Goal: Task Accomplishment & Management: Use online tool/utility

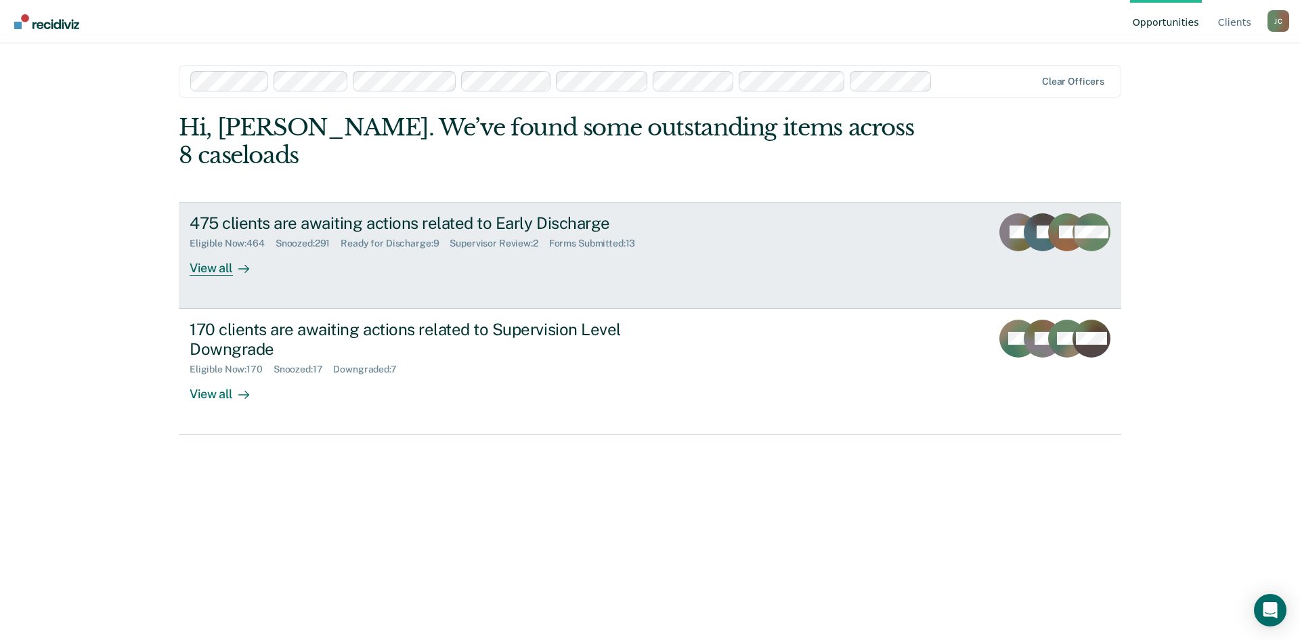
click at [348, 213] on div "475 clients are awaiting actions related to Early Discharge" at bounding box center [427, 223] width 475 height 20
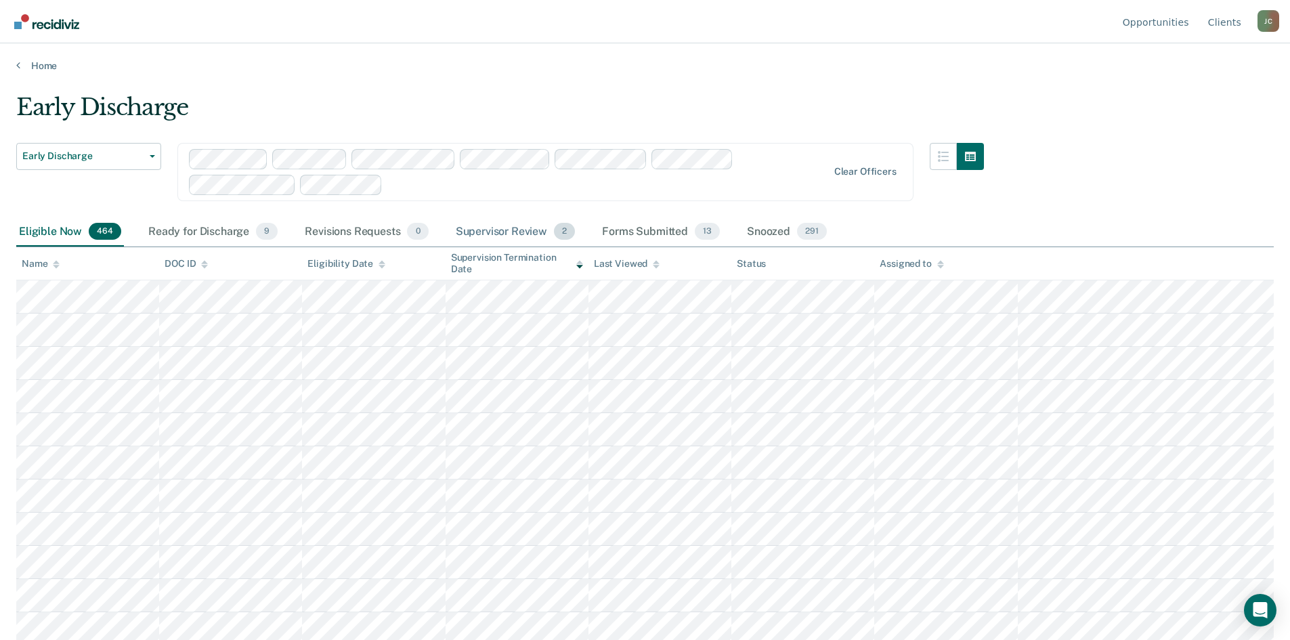
click at [519, 229] on div "Supervisor Review 2" at bounding box center [515, 232] width 125 height 30
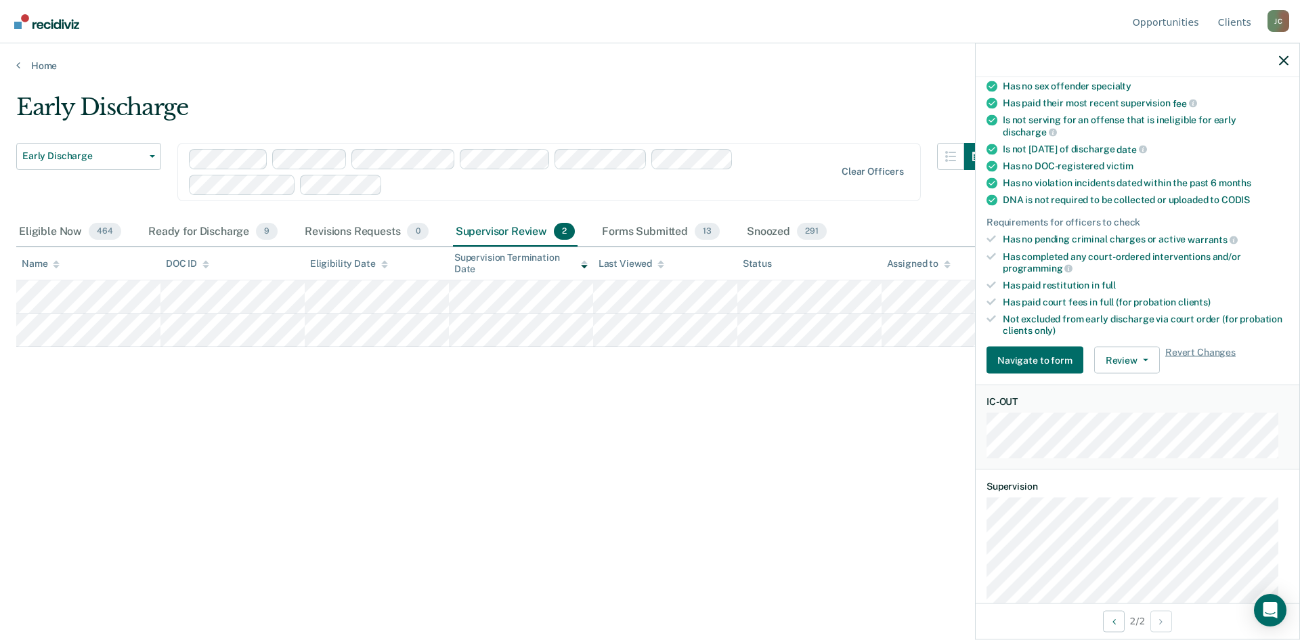
scroll to position [203, 0]
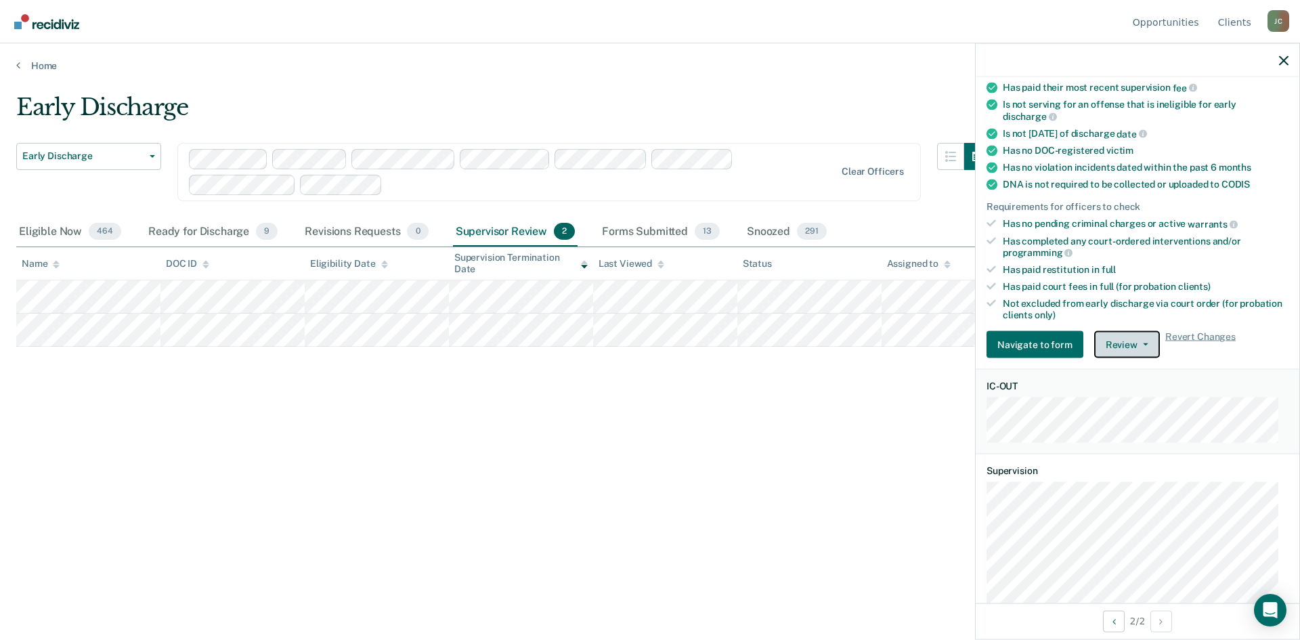
click at [1106, 338] on button "Review" at bounding box center [1127, 344] width 66 height 27
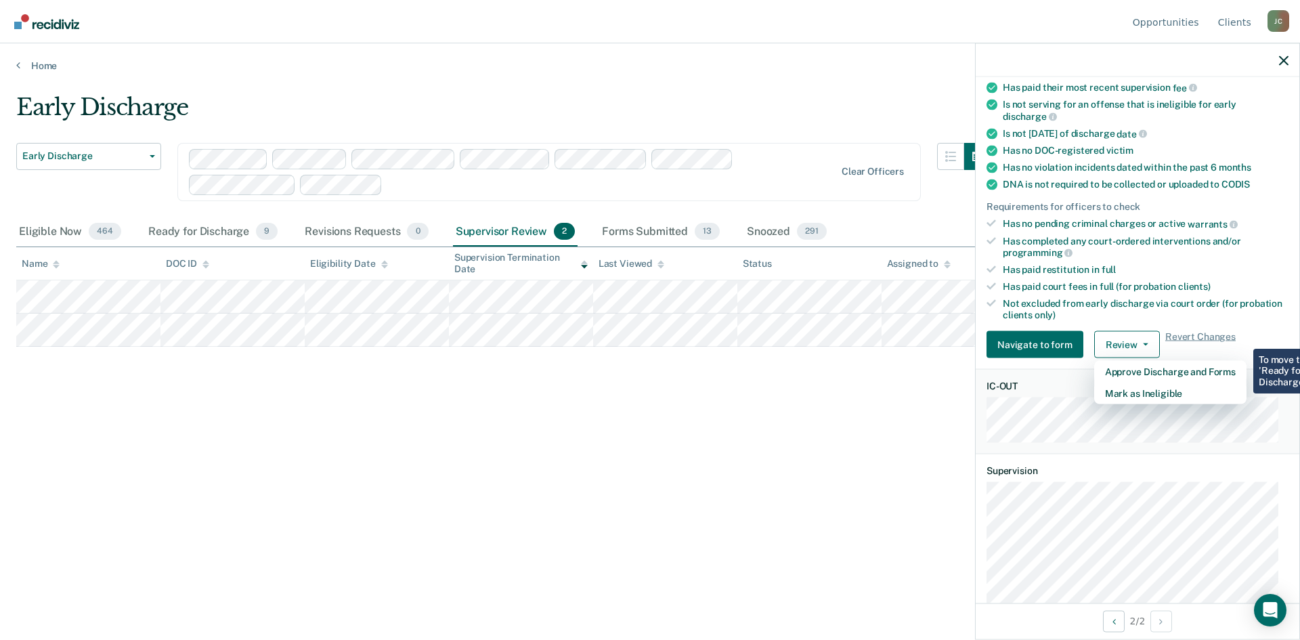
click at [901, 544] on div "Early Discharge Early Discharge Early Discharge Supervision Level Downgrade Cle…" at bounding box center [649, 337] width 1267 height 488
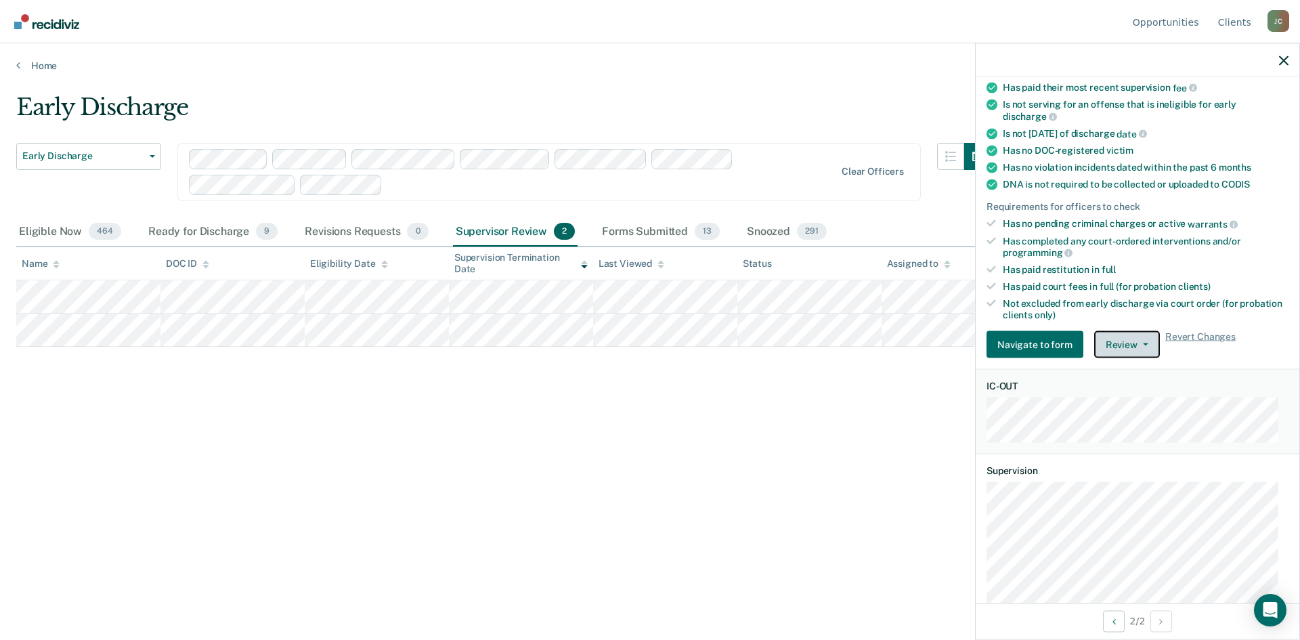
click at [1112, 343] on button "Review" at bounding box center [1127, 344] width 66 height 27
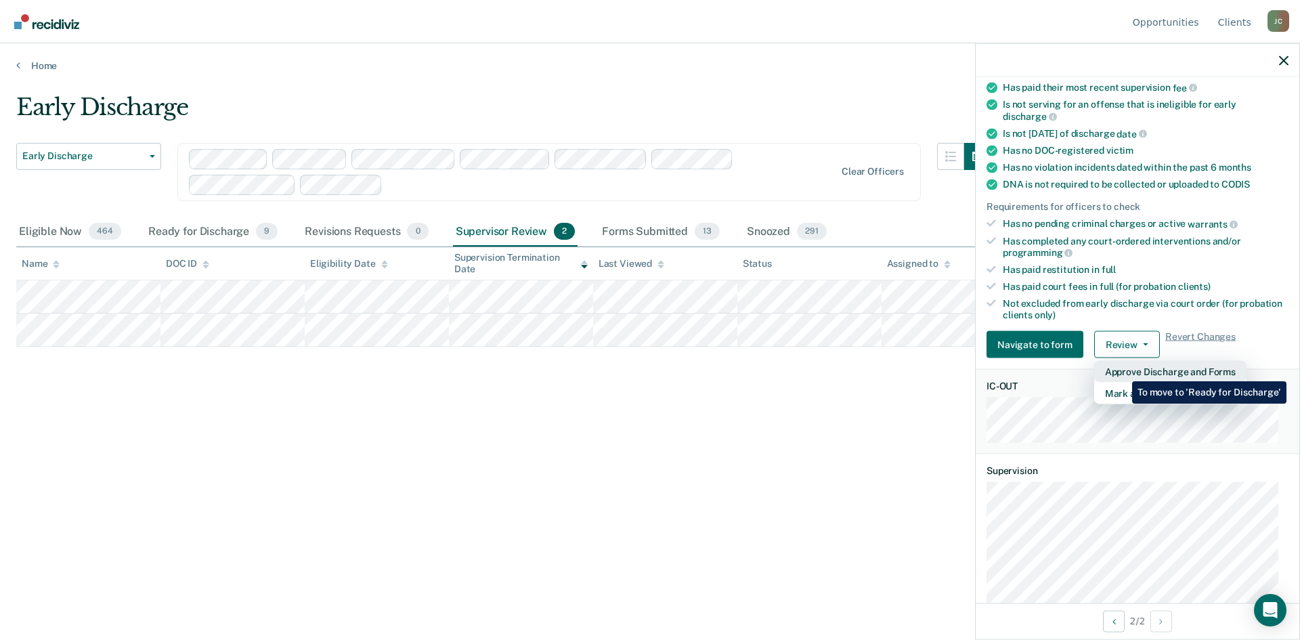
click at [1122, 371] on button "Approve Discharge and Forms" at bounding box center [1170, 372] width 152 height 22
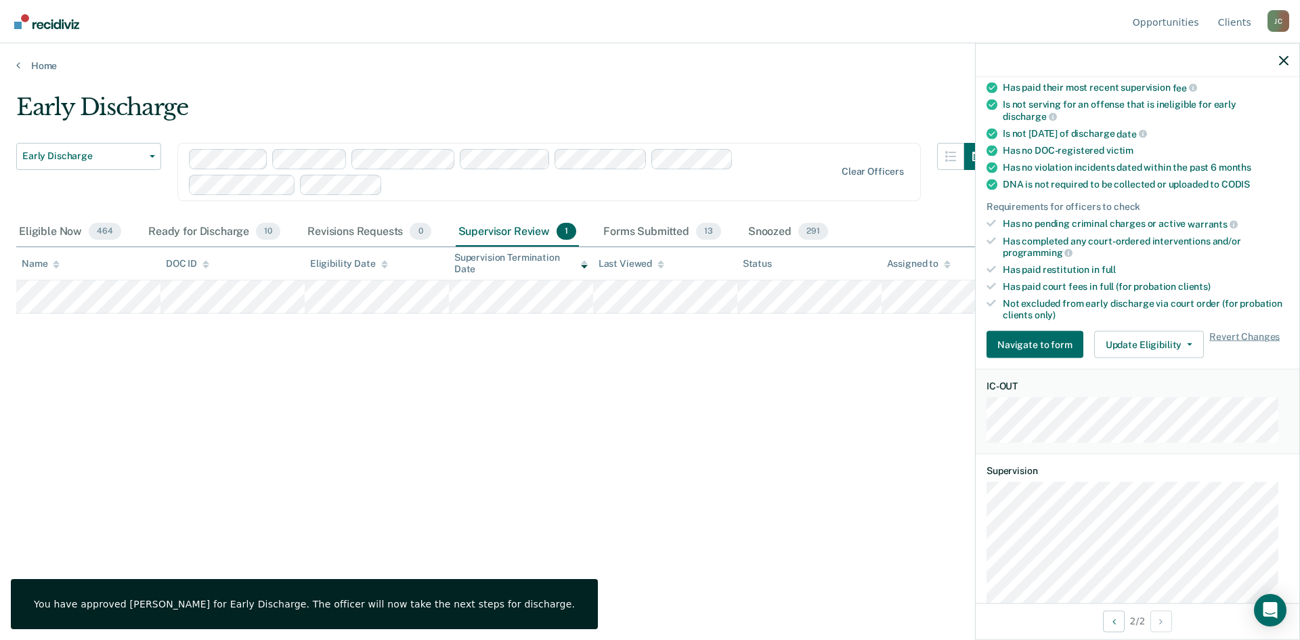
click at [402, 78] on main "Early Discharge Early Discharge Early Discharge Supervision Level Downgrade Cle…" at bounding box center [650, 354] width 1300 height 564
click at [1281, 56] on icon "button" at bounding box center [1283, 60] width 9 height 9
